Goal: Task Accomplishment & Management: Manage account settings

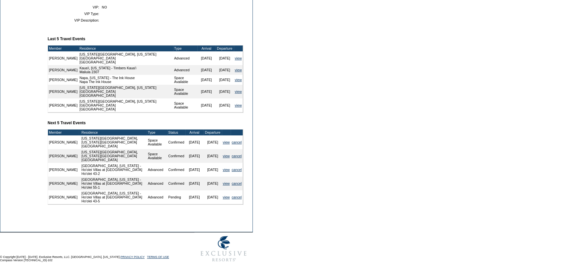
scroll to position [221, 0]
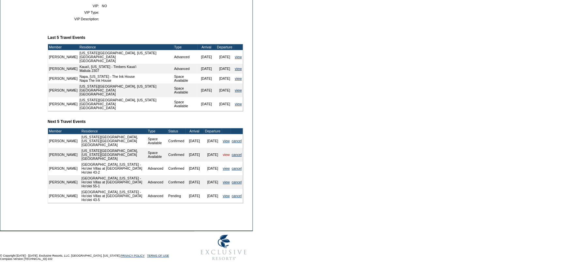
click at [223, 152] on link "view" at bounding box center [226, 154] width 7 height 4
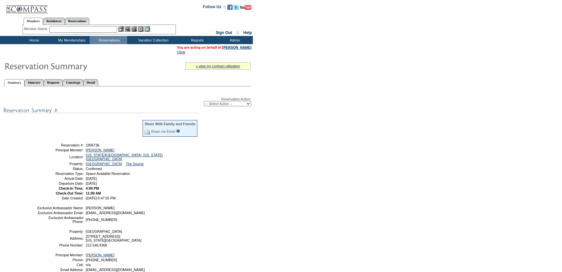
drag, startPoint x: 229, startPoint y: 103, endPoint x: 228, endPoint y: 107, distance: 3.3
click at [229, 103] on select "-- Select Action -- Modify Reservation Dates Modify Reservation Cost Modify Occ…" at bounding box center [227, 103] width 47 height 5
select select "ChangeDates"
click at [204, 101] on select "-- Select Action -- Modify Reservation Dates Modify Reservation Cost Modify Occ…" at bounding box center [227, 103] width 47 height 5
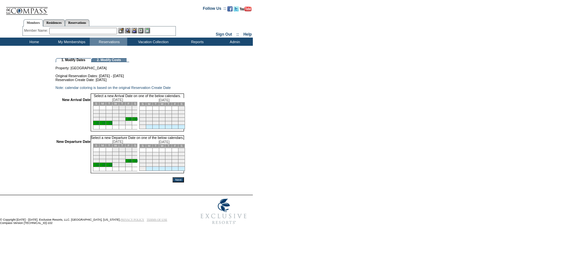
click at [132, 120] on link "24" at bounding box center [129, 118] width 3 height 3
click at [106, 167] on link "27" at bounding box center [104, 165] width 3 height 3
